Goal: Task Accomplishment & Management: Use online tool/utility

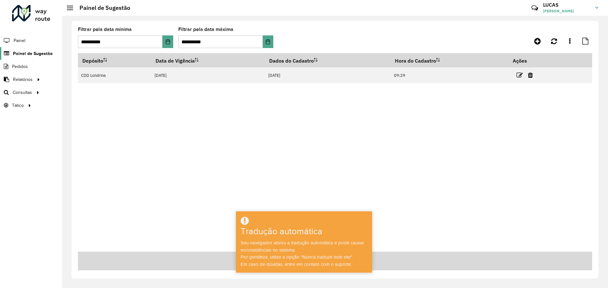
click at [26, 55] on font "Painel de Sugestão" at bounding box center [33, 53] width 40 height 5
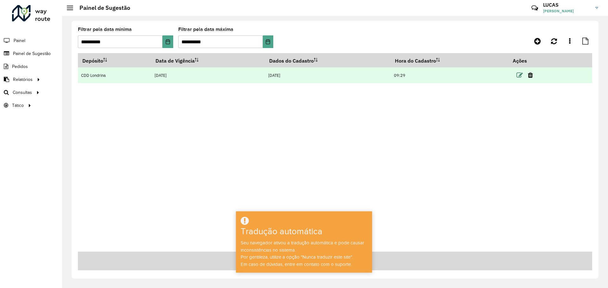
click at [519, 77] on icon at bounding box center [519, 75] width 6 height 6
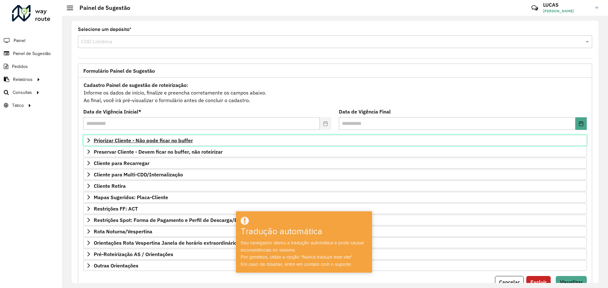
click at [123, 142] on font "Priorizar Cliente - Não pode ficar no buffer" at bounding box center [143, 140] width 99 height 6
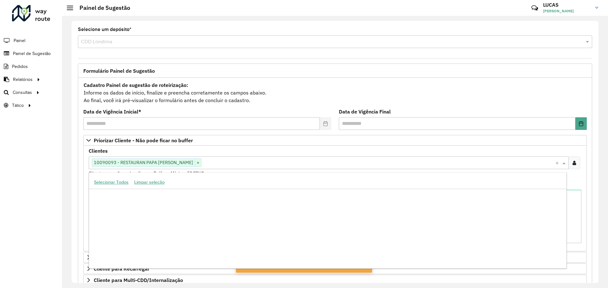
click at [201, 159] on input "text" at bounding box center [378, 163] width 354 height 8
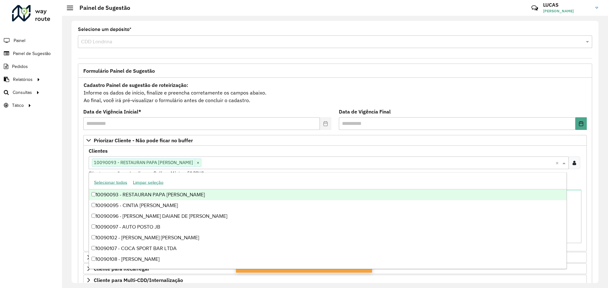
click at [577, 162] on div at bounding box center [574, 163] width 12 height 13
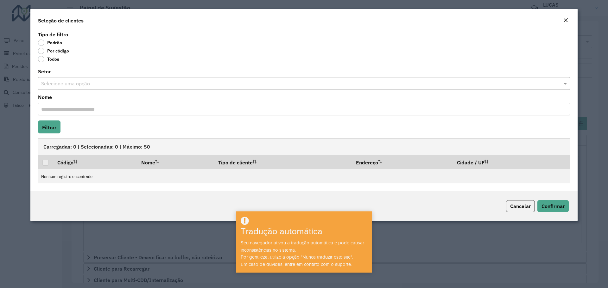
click at [44, 53] on label "Por código" at bounding box center [53, 51] width 31 height 6
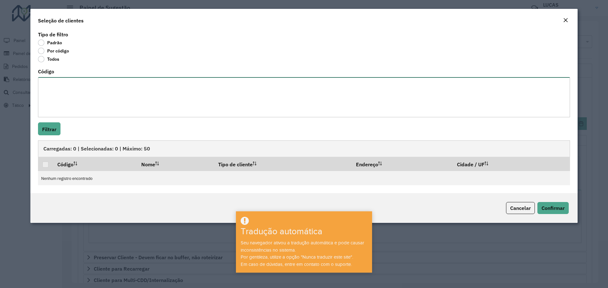
click at [60, 82] on textarea "Código" at bounding box center [304, 97] width 532 height 40
paste textarea "***** ***** *****"
type textarea "***** ***** *****"
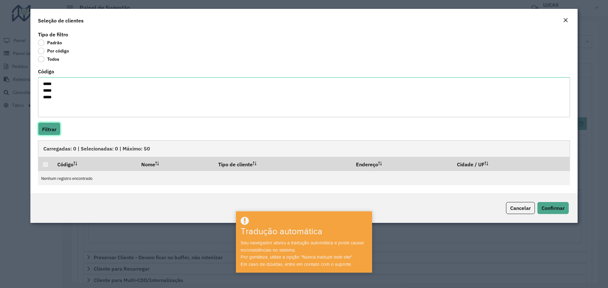
click at [53, 129] on font "Filtrar" at bounding box center [49, 129] width 14 height 6
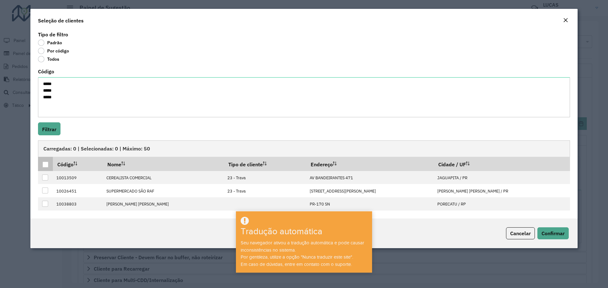
click at [47, 167] on div at bounding box center [45, 165] width 6 height 6
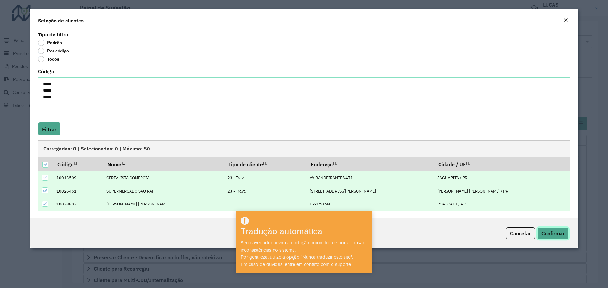
click at [551, 230] on button "Confirmar" at bounding box center [552, 234] width 31 height 12
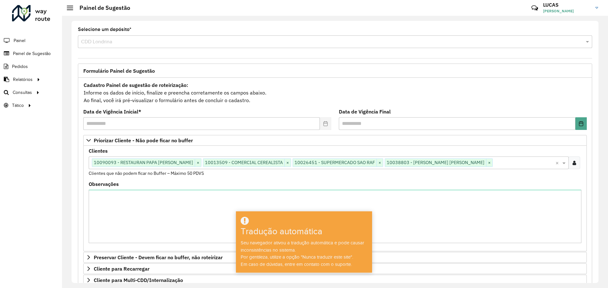
scroll to position [133, 0]
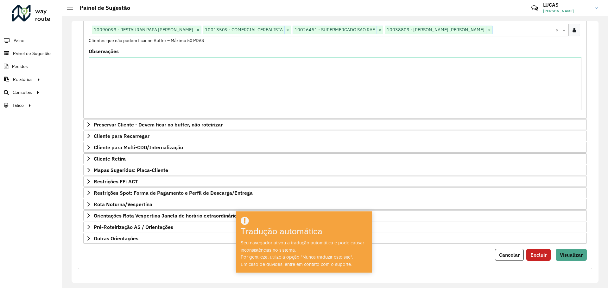
click at [560, 248] on form "**********" at bounding box center [334, 104] width 503 height 313
click at [561, 256] on font "Visualizar" at bounding box center [570, 255] width 23 height 6
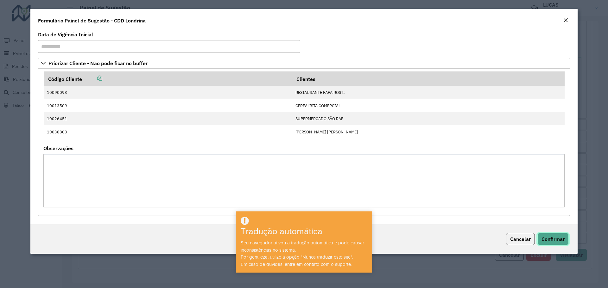
click at [554, 239] on font "Confirmar" at bounding box center [552, 239] width 23 height 6
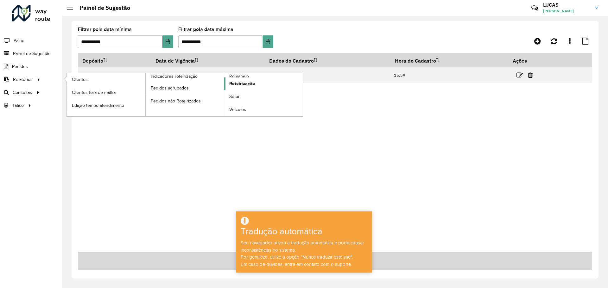
click at [247, 83] on font "Roteirização" at bounding box center [242, 83] width 26 height 5
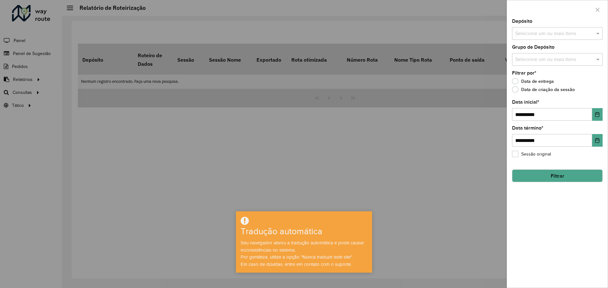
click at [541, 30] on input "text" at bounding box center [553, 34] width 81 height 8
click at [524, 76] on font "CDD Londrina" at bounding box center [534, 76] width 31 height 5
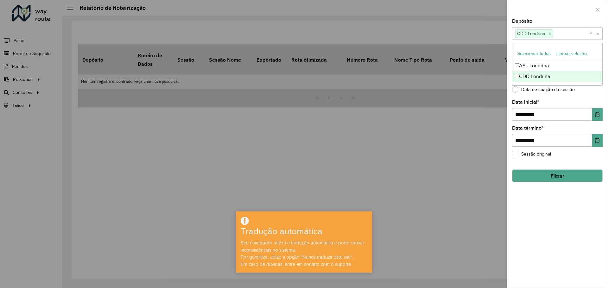
click at [574, 97] on div "**********" at bounding box center [557, 153] width 101 height 269
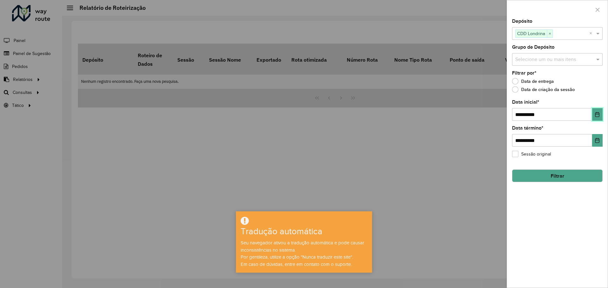
click at [597, 114] on icon "Escolha a data" at bounding box center [596, 114] width 5 height 5
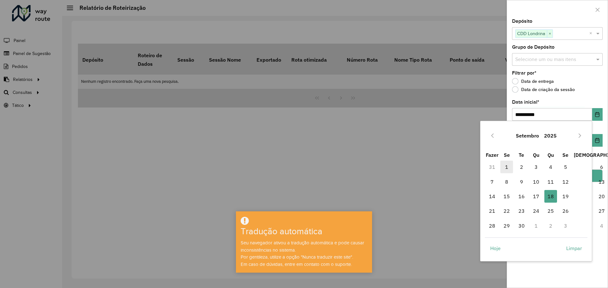
click at [506, 165] on font "1" at bounding box center [506, 167] width 3 height 6
type input "**********"
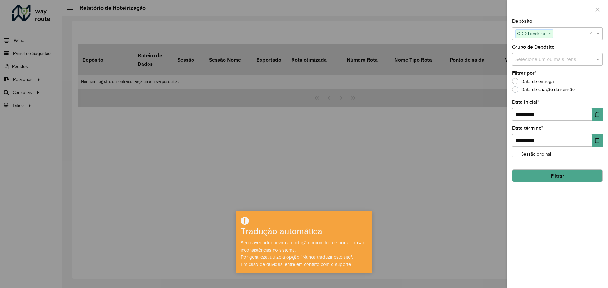
click at [541, 177] on button "Filtrar" at bounding box center [557, 176] width 91 height 13
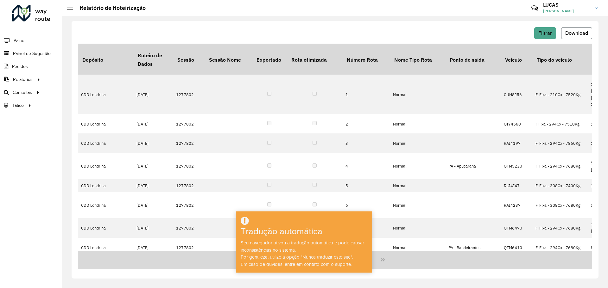
click at [570, 36] on button "Download" at bounding box center [576, 33] width 31 height 12
click at [81, 103] on font "Setores" at bounding box center [80, 105] width 16 height 5
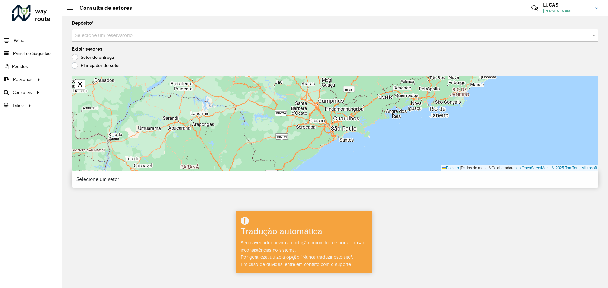
click at [101, 34] on input "text" at bounding box center [329, 36] width 508 height 8
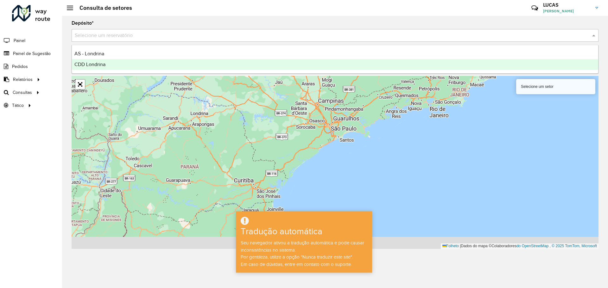
click at [91, 61] on div "CDD Londrina" at bounding box center [335, 64] width 526 height 11
